Goal: Information Seeking & Learning: Learn about a topic

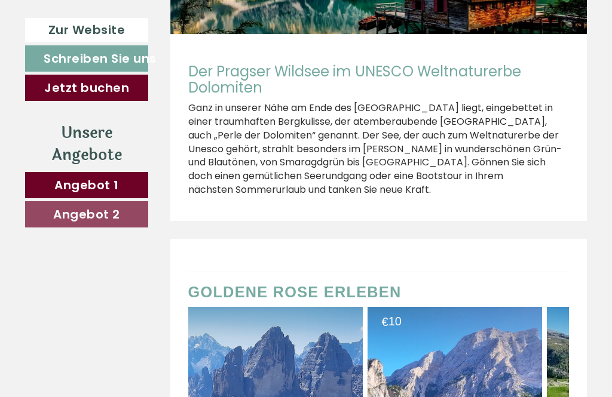
scroll to position [4948, 0]
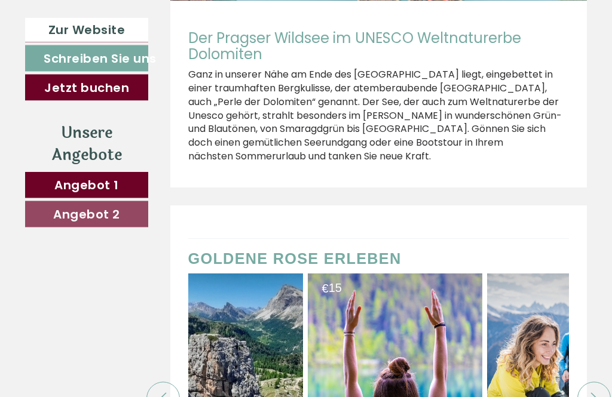
scroll to position [5000, 0]
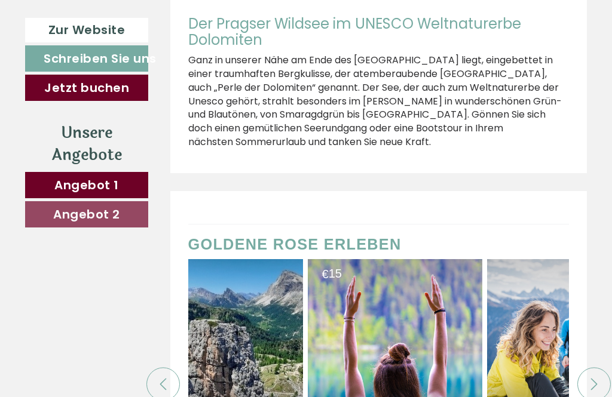
click at [597, 378] on icon at bounding box center [594, 384] width 12 height 12
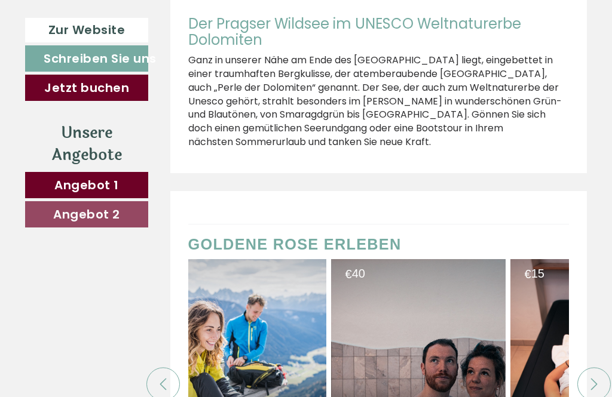
scroll to position [0, 836]
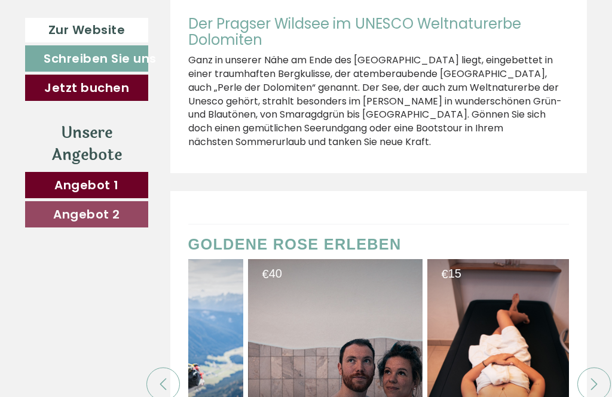
click at [590, 378] on icon at bounding box center [594, 384] width 12 height 12
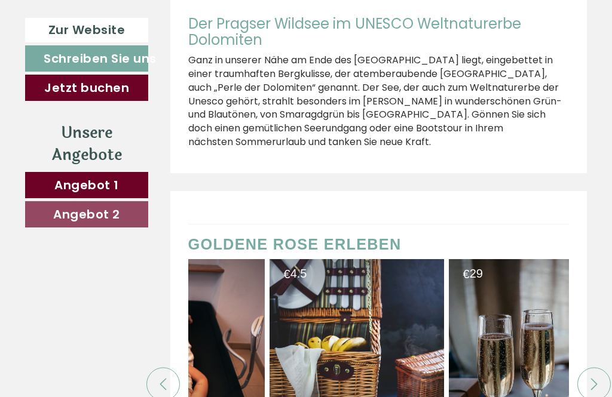
scroll to position [0, 1254]
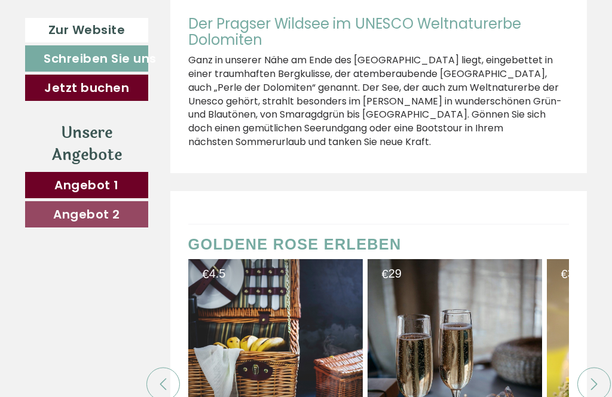
click at [595, 378] on icon at bounding box center [594, 384] width 7 height 12
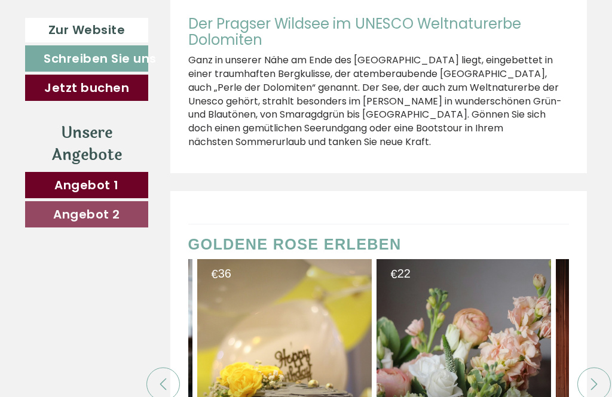
scroll to position [0, 1672]
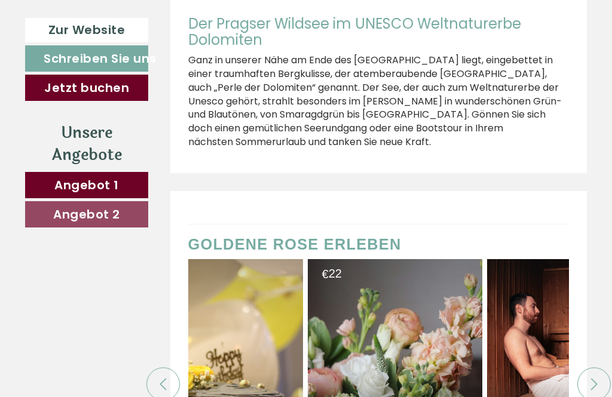
click at [597, 367] on div at bounding box center [593, 383] width 33 height 33
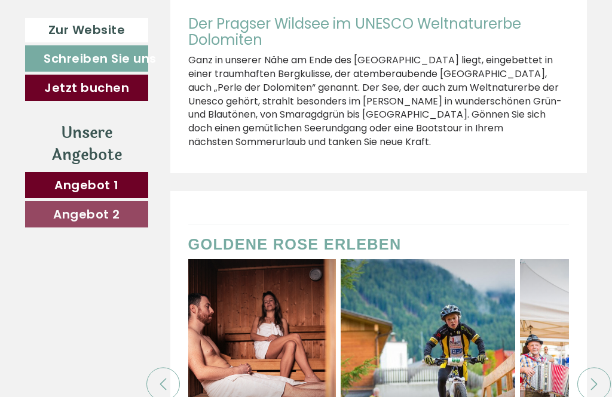
scroll to position [0, 2090]
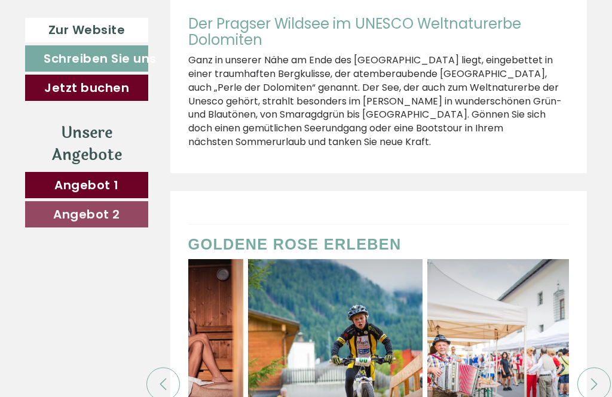
click at [594, 378] on icon at bounding box center [594, 384] width 12 height 12
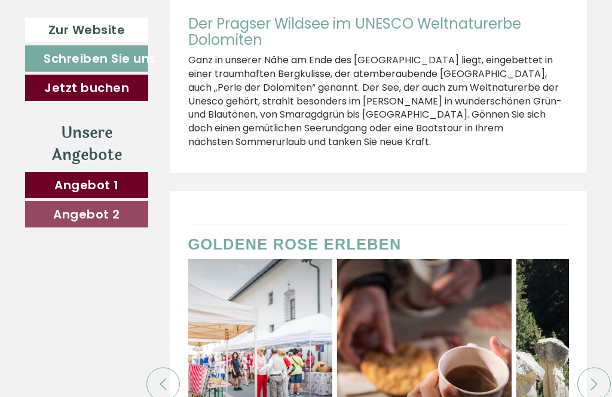
scroll to position [0, 2509]
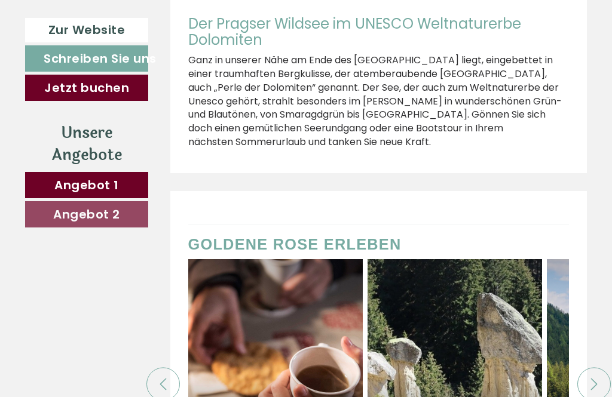
click at [595, 378] on icon at bounding box center [594, 384] width 12 height 12
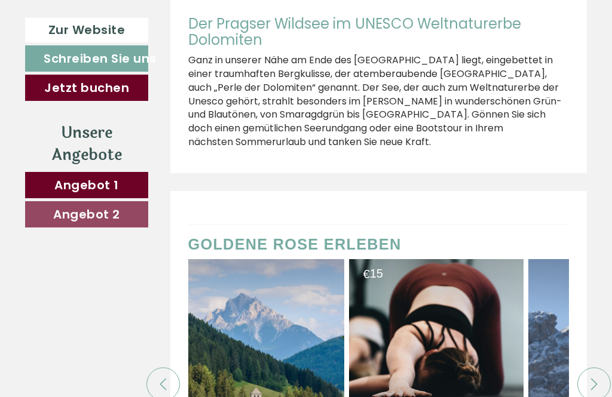
scroll to position [0, 2927]
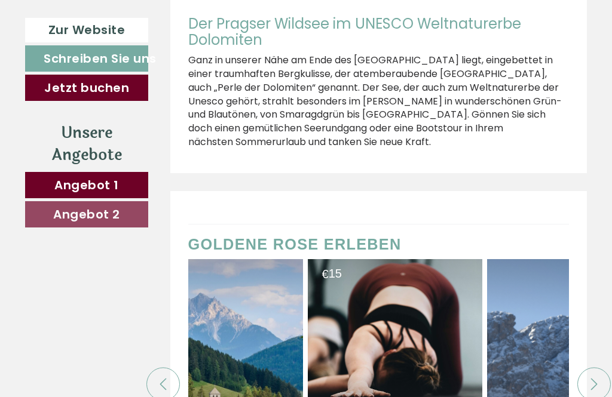
click at [588, 378] on icon at bounding box center [594, 384] width 12 height 12
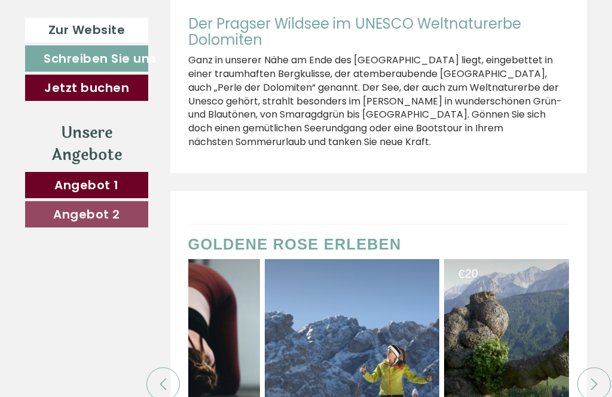
scroll to position [0, 3203]
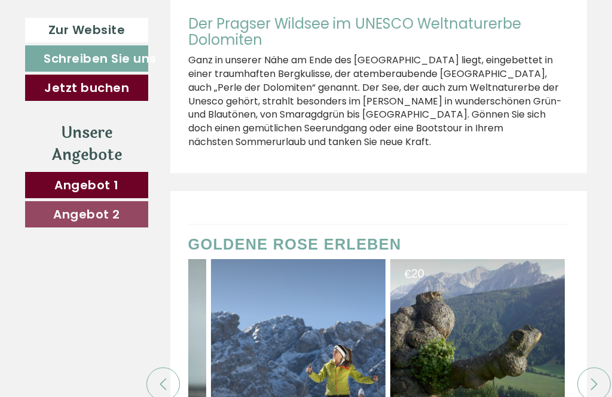
click at [600, 367] on div at bounding box center [593, 383] width 33 height 33
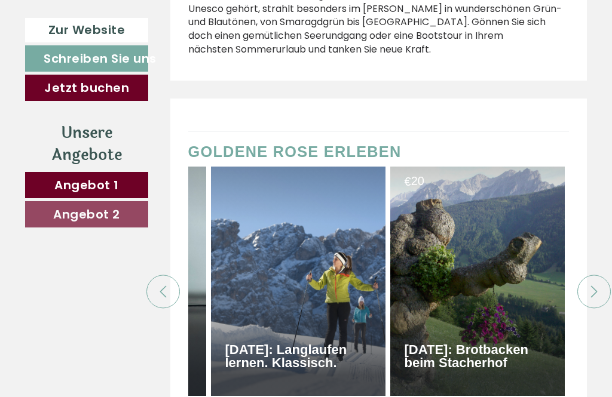
scroll to position [5073, 0]
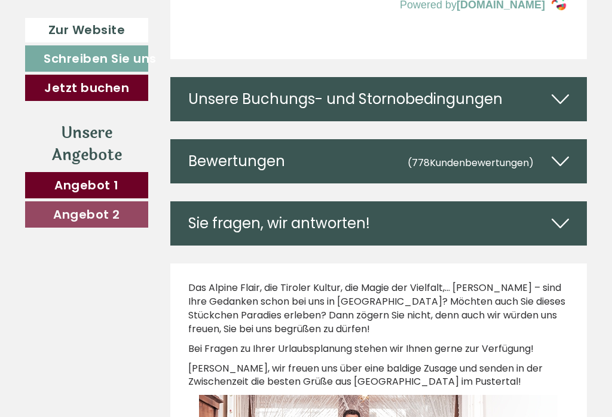
scroll to position [5512, 0]
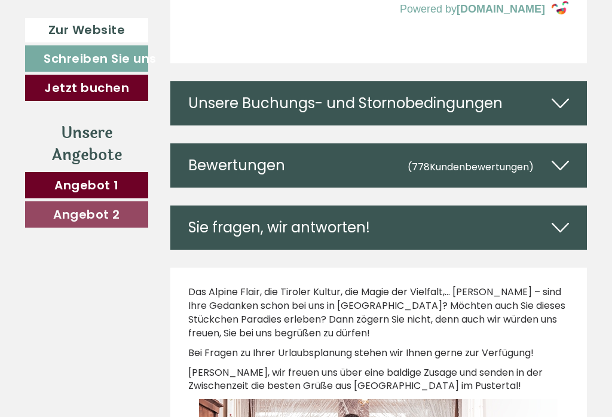
click at [558, 155] on icon at bounding box center [559, 165] width 17 height 20
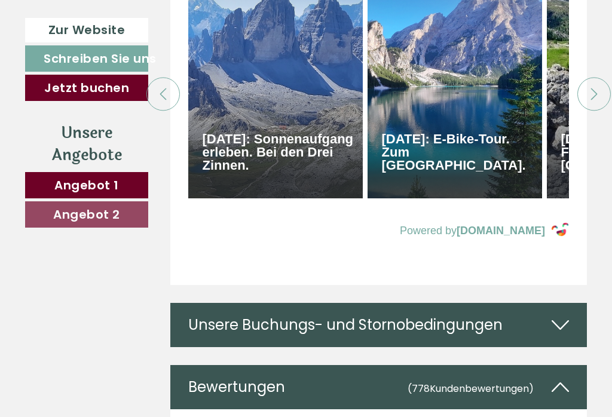
scroll to position [5290, 0]
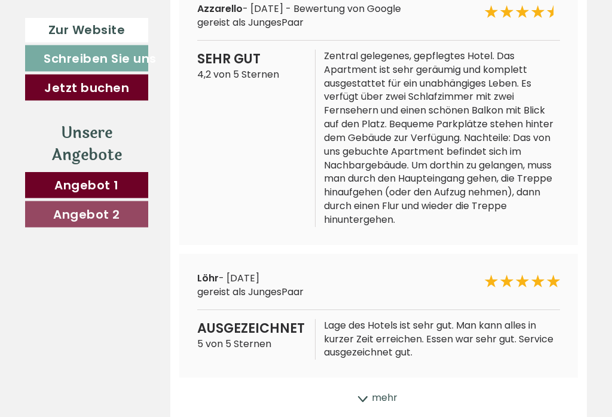
click at [370, 387] on div "mehr" at bounding box center [378, 398] width 417 height 23
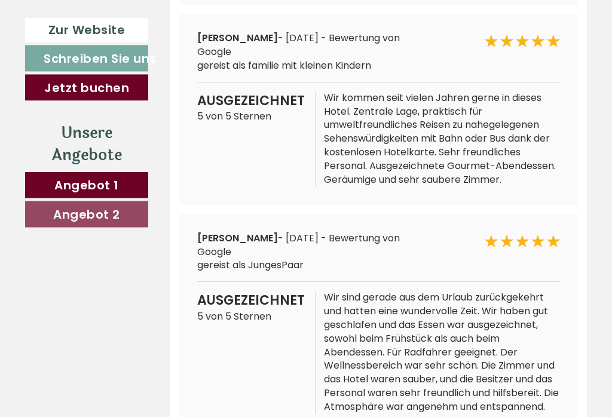
scroll to position [6208, 0]
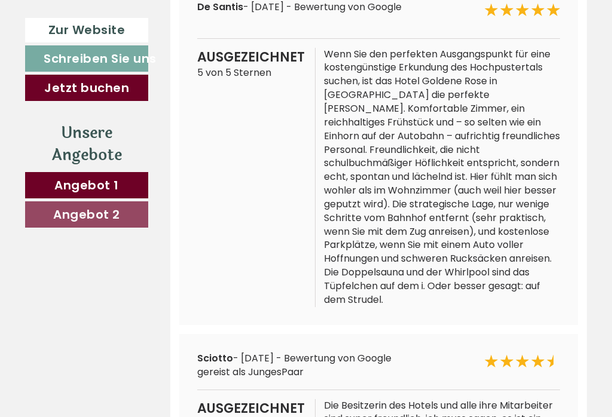
scroll to position [6709, 0]
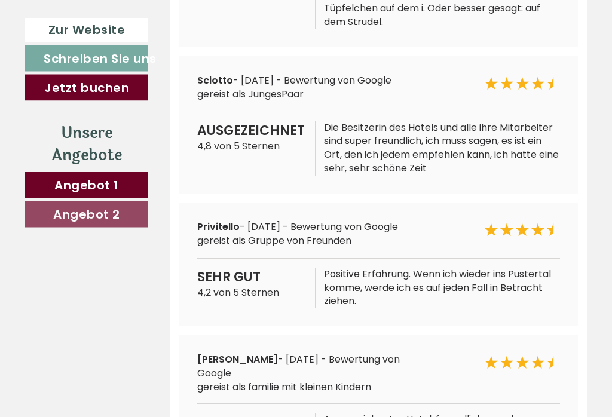
scroll to position [6943, 0]
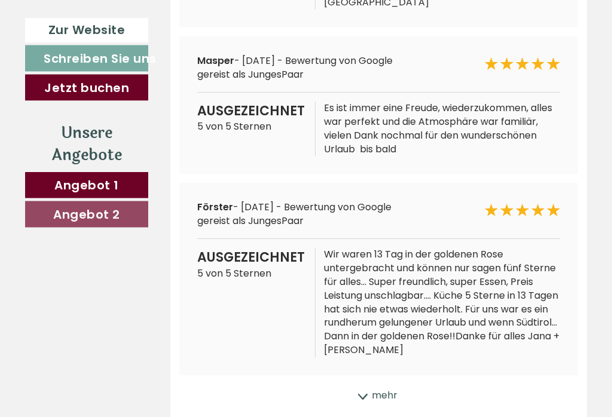
scroll to position [7405, 0]
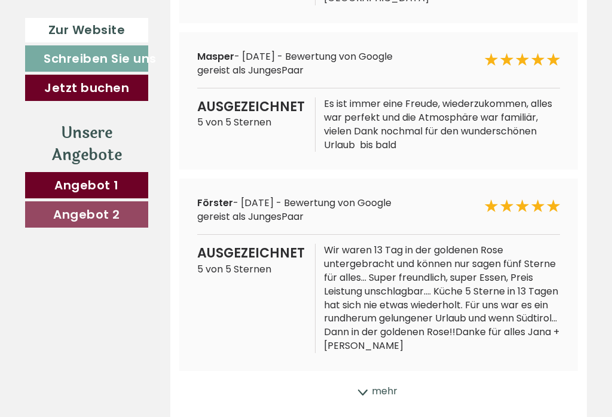
click at [366, 389] on icon at bounding box center [363, 392] width 12 height 6
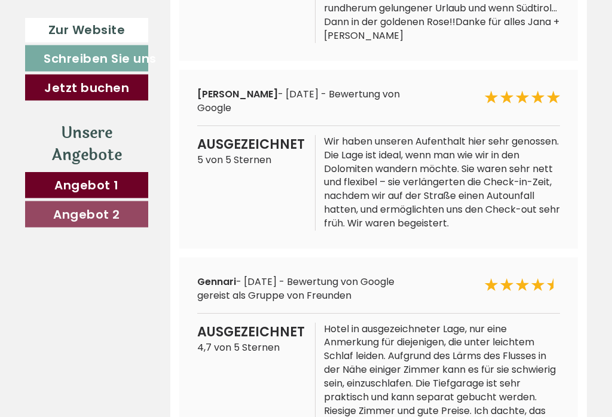
scroll to position [7716, 0]
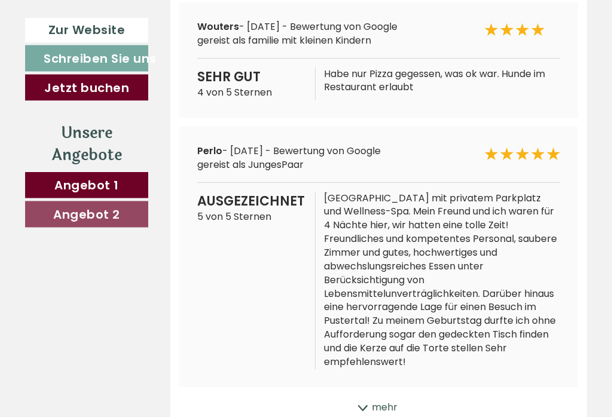
scroll to position [8226, 0]
click at [365, 405] on icon at bounding box center [363, 408] width 12 height 6
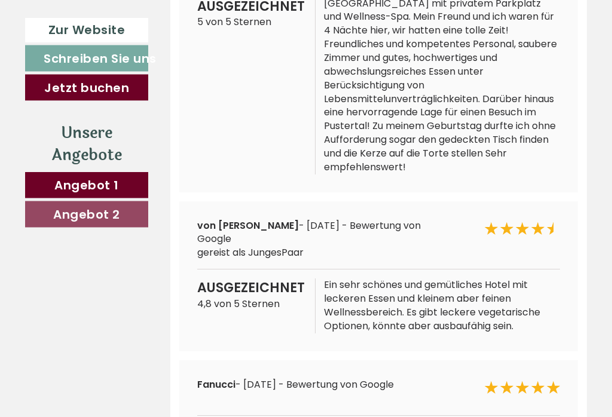
scroll to position [8422, 0]
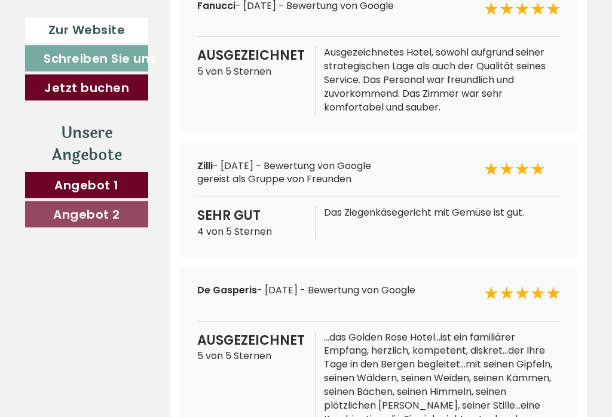
scroll to position [8800, 0]
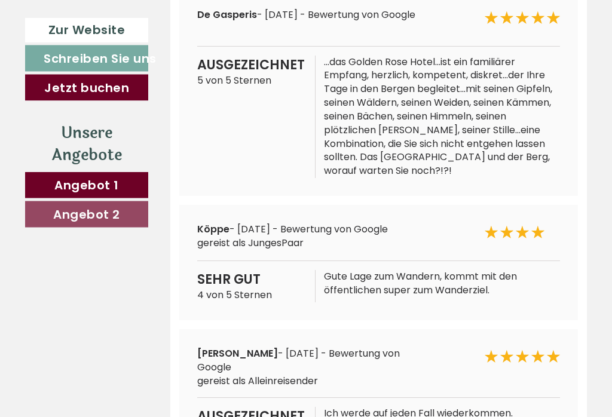
scroll to position [9074, 0]
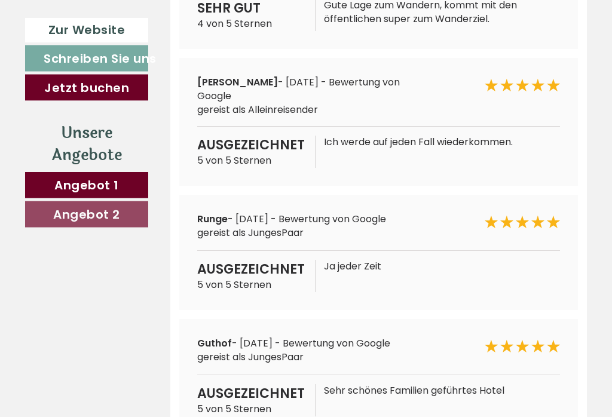
scroll to position [9347, 0]
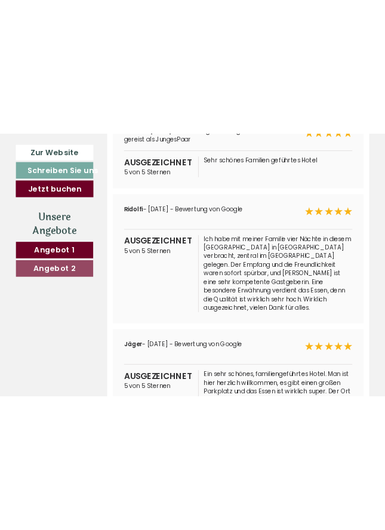
scroll to position [11039, 0]
